Goal: Task Accomplishment & Management: Manage account settings

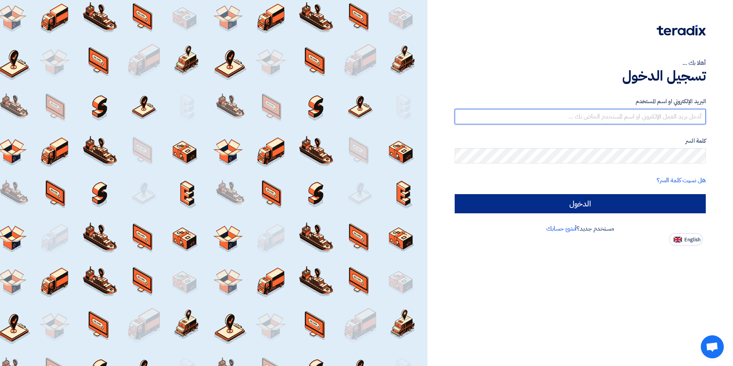
type input "[EMAIL_ADDRESS][DOMAIN_NAME]"
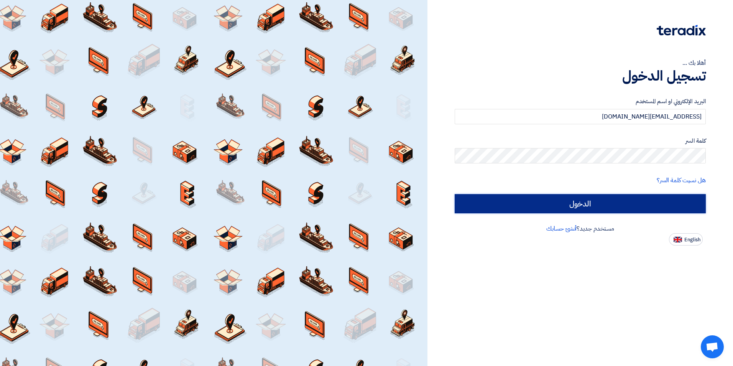
click at [611, 200] on input "الدخول" at bounding box center [580, 203] width 251 height 19
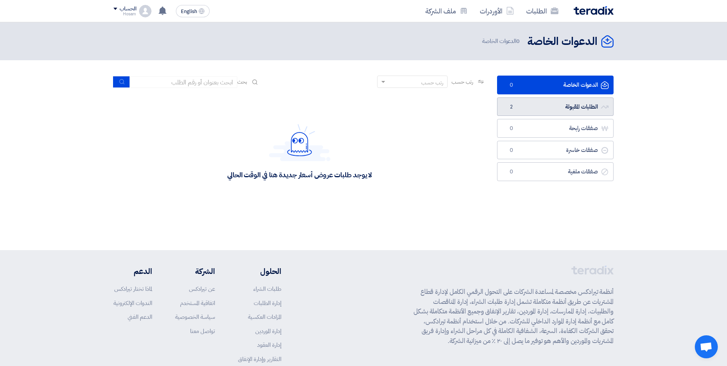
click at [573, 107] on link "الطلبات المقبولة الطلبات المقبولة 2" at bounding box center [555, 106] width 117 height 19
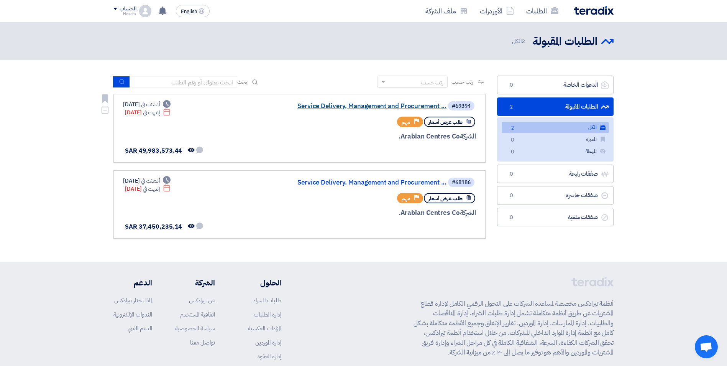
click at [345, 105] on link "Service Delivery, Management and Procurement ..." at bounding box center [369, 106] width 153 height 7
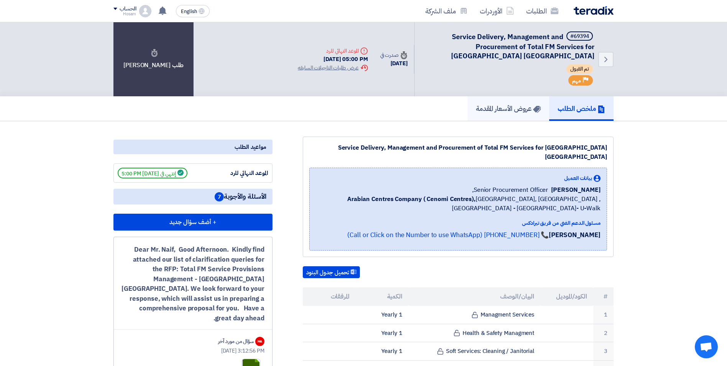
click at [507, 108] on h5 "عروض الأسعار المقدمة" at bounding box center [508, 108] width 65 height 9
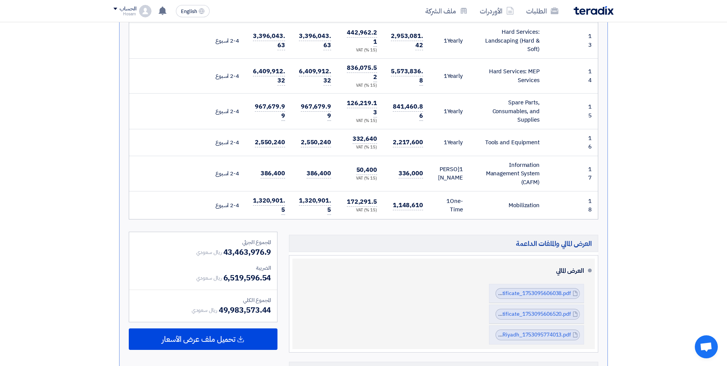
scroll to position [613, 0]
